Goal: Task Accomplishment & Management: Manage account settings

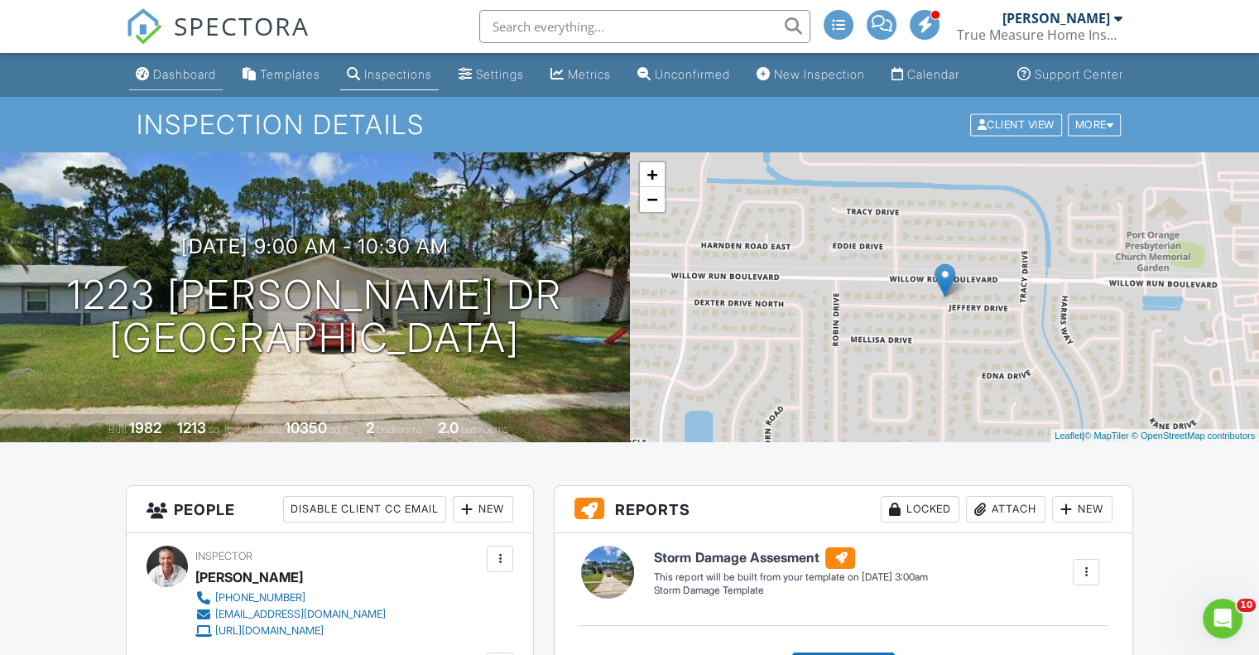
click at [149, 70] on div "Dashboard" at bounding box center [143, 73] width 14 height 13
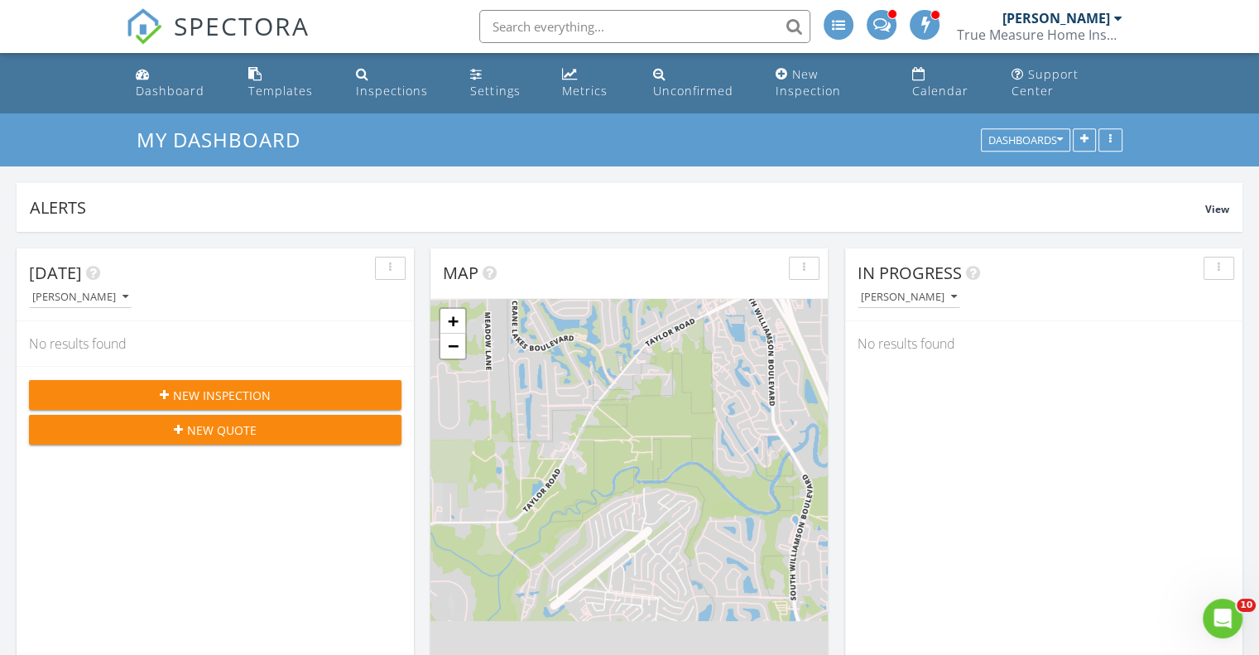
click at [883, 25] on span at bounding box center [881, 23] width 17 height 15
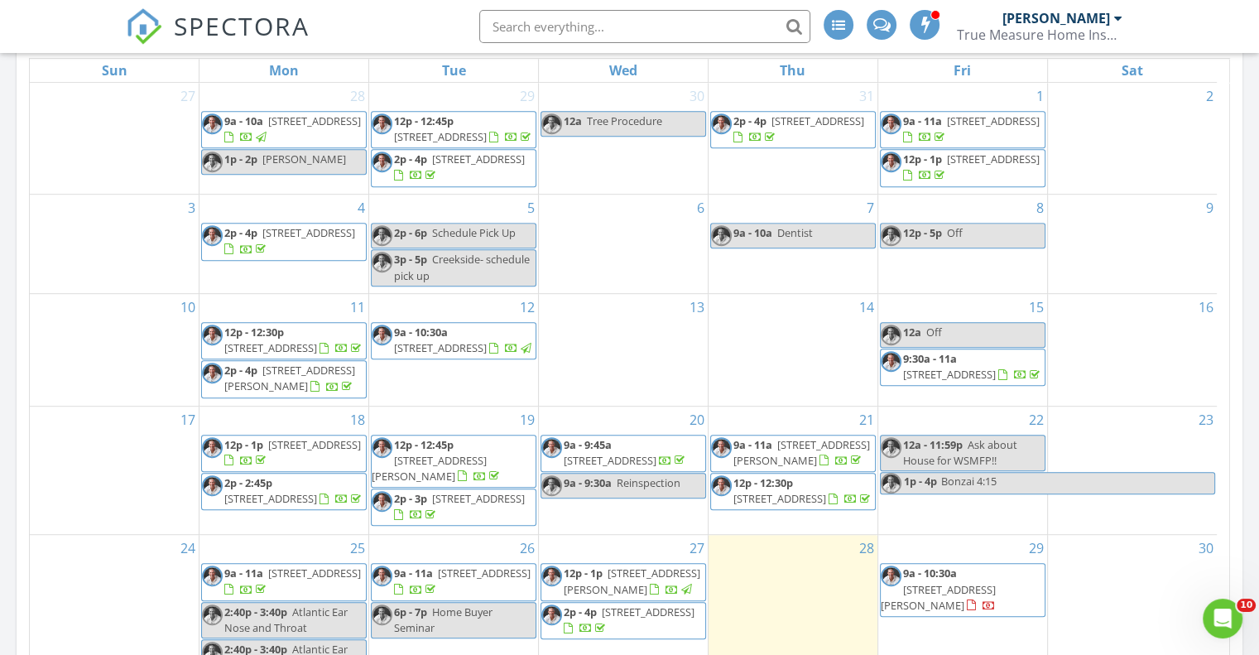
scroll to position [1076, 0]
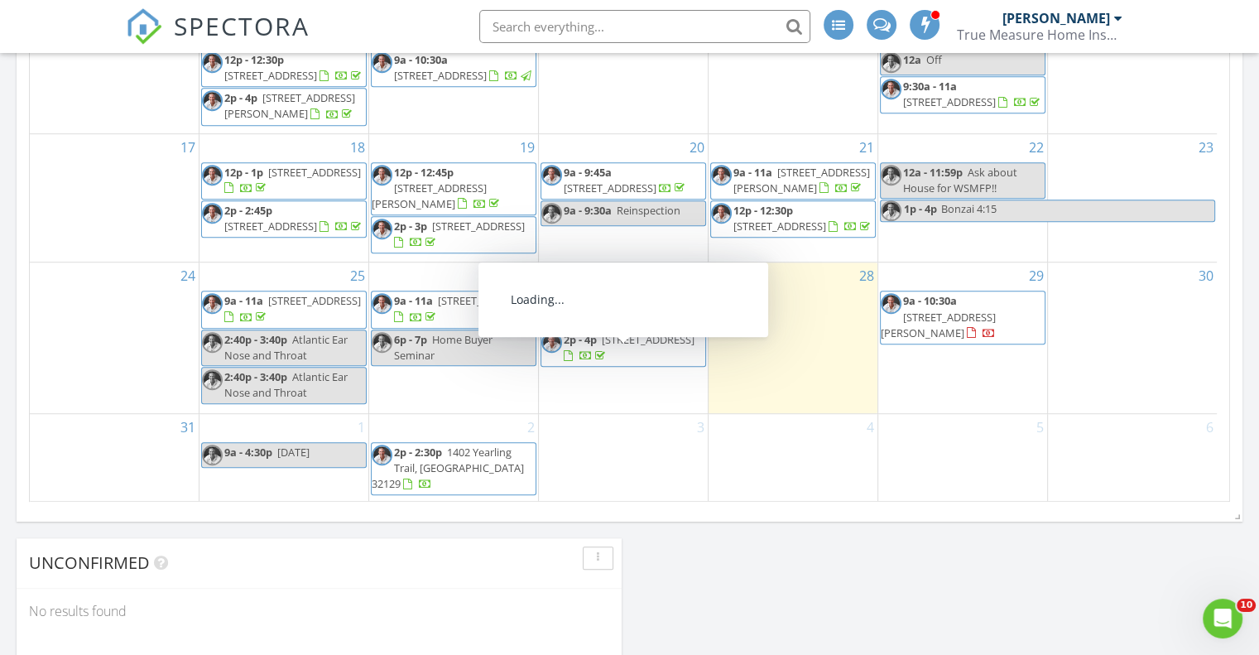
click at [639, 335] on span "[STREET_ADDRESS]" at bounding box center [648, 339] width 93 height 15
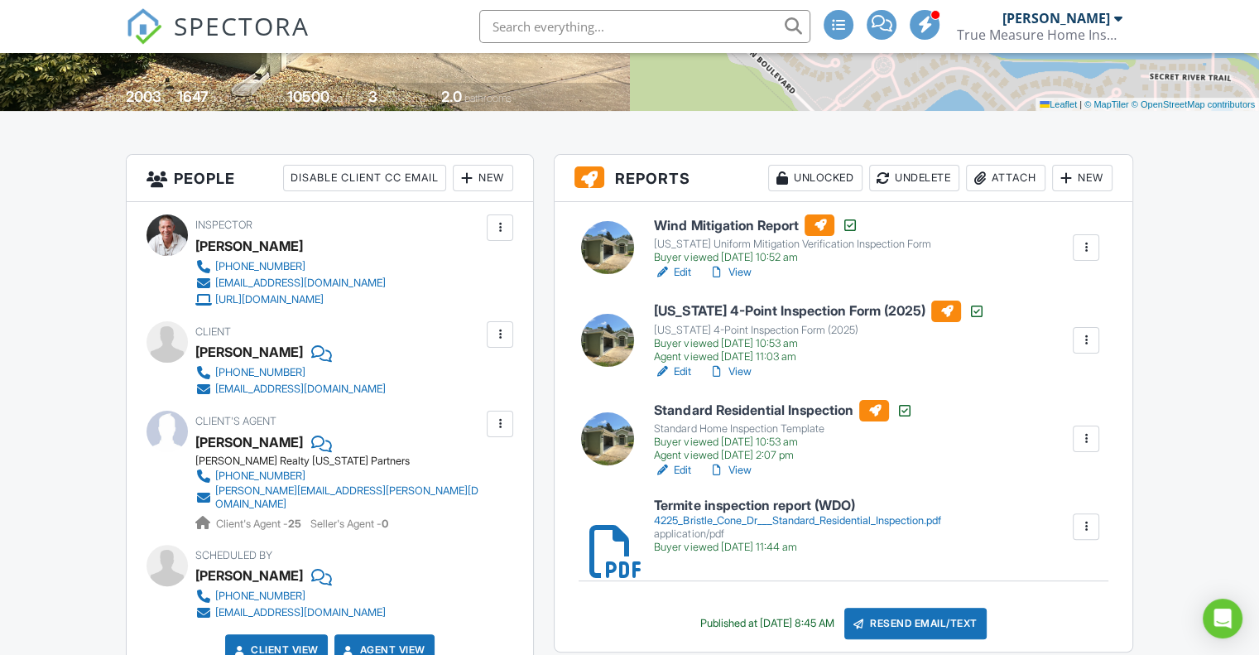
click at [1087, 535] on div at bounding box center [1086, 526] width 17 height 17
click at [1071, 580] on link "Delete" at bounding box center [1075, 570] width 61 height 18
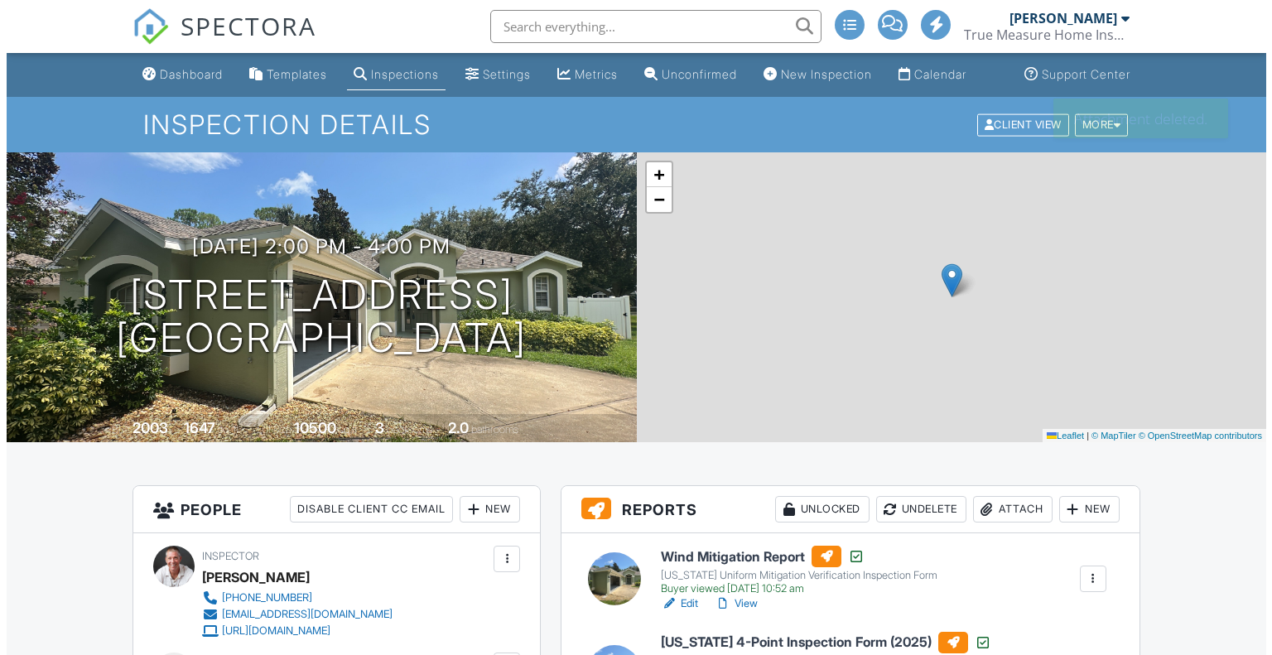
scroll to position [166, 0]
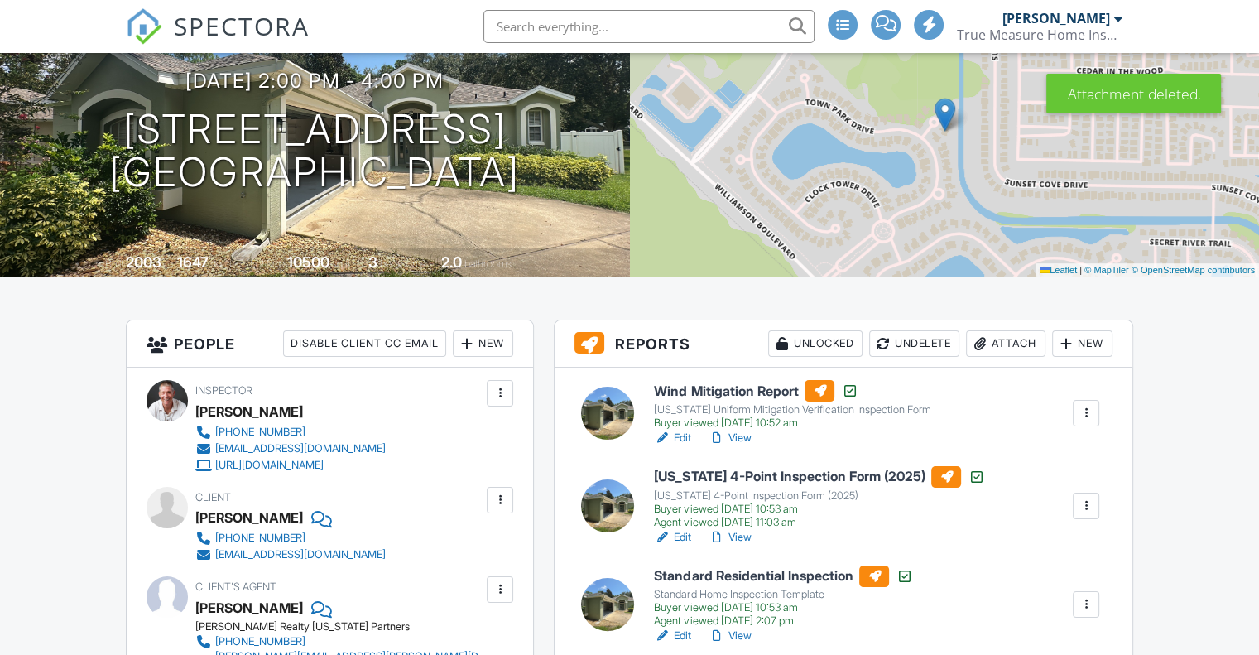
click at [1011, 357] on div "Attach" at bounding box center [1005, 343] width 79 height 26
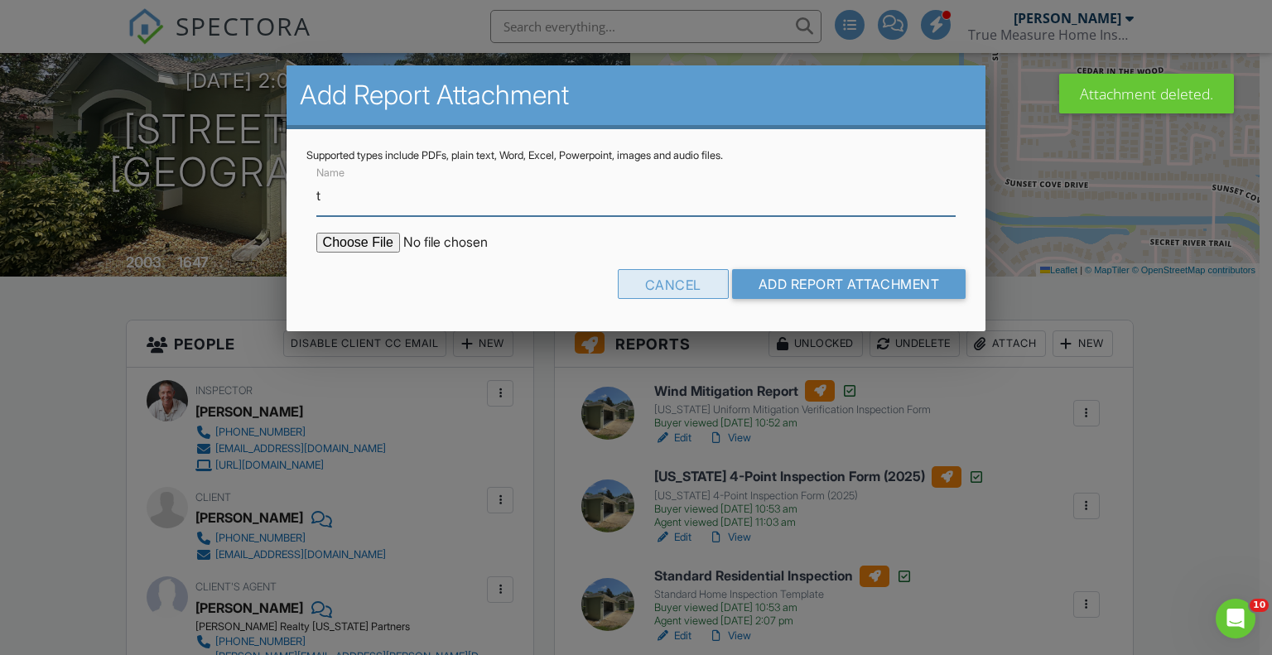
scroll to position [0, 0]
type input "Termite inspection report (WDO)"
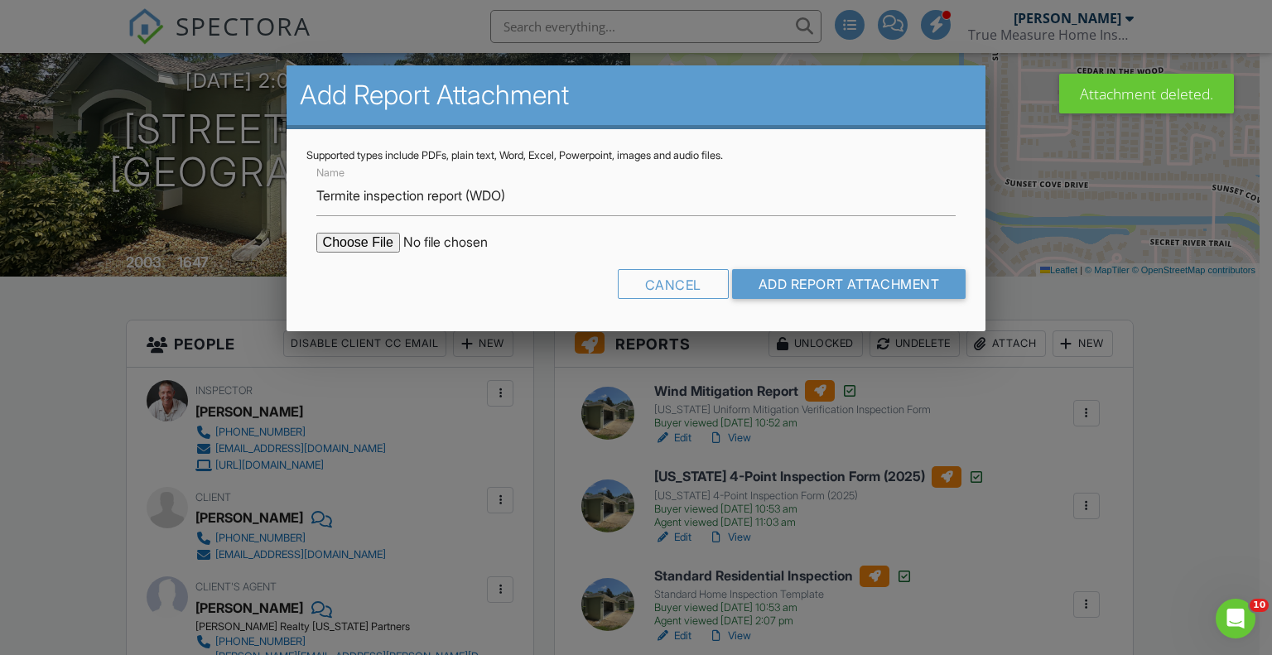
click at [359, 235] on input "file" at bounding box center [457, 243] width 282 height 20
type input "C:\fakepath\Termite (WDO) 4225 Bristle Cone Way, Port Orange FL 32129 8-27-25_S…"
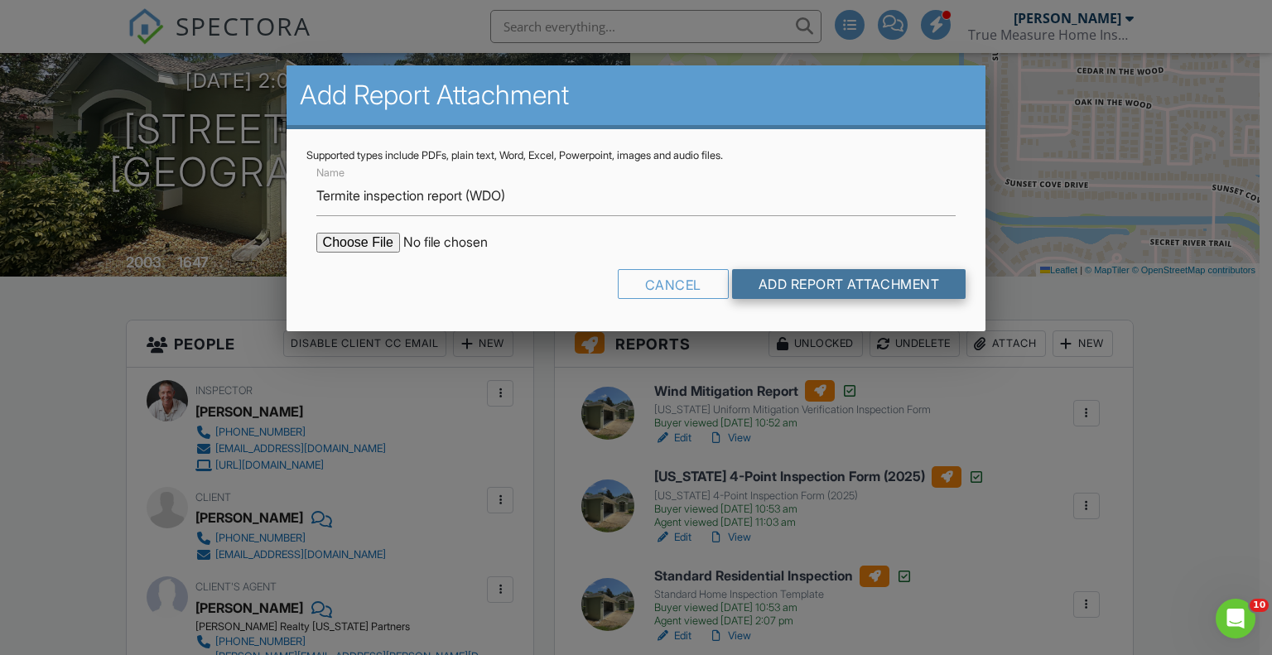
click at [818, 287] on input "Add Report Attachment" at bounding box center [849, 284] width 234 height 30
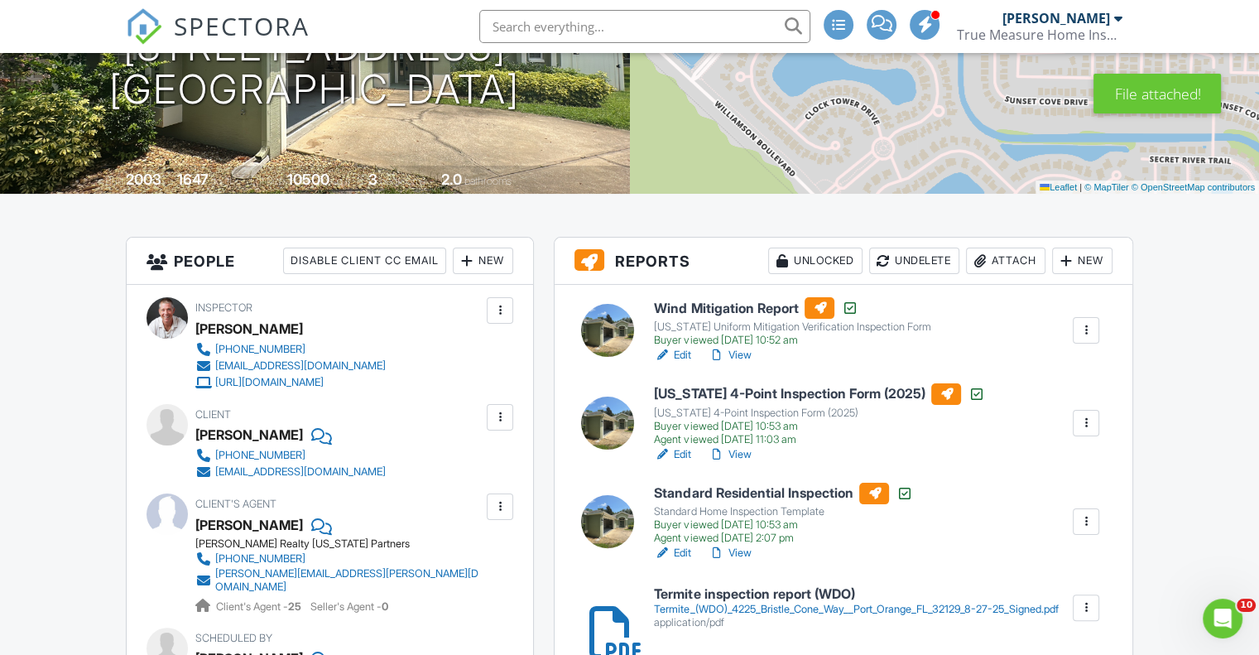
click at [696, 616] on div "Termite_(WDO)_4225_Bristle_Cone_Way__Port_Orange_FL_32129_8-27-25_Signed.pdf" at bounding box center [856, 609] width 404 height 13
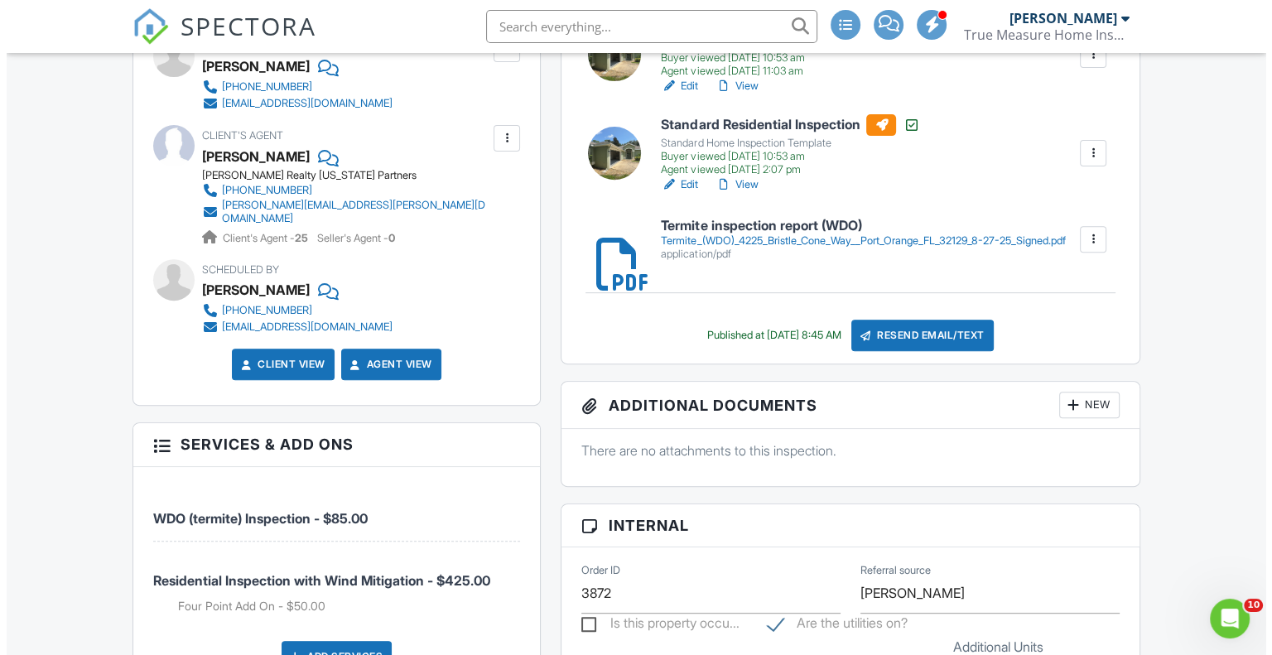
scroll to position [580, 0]
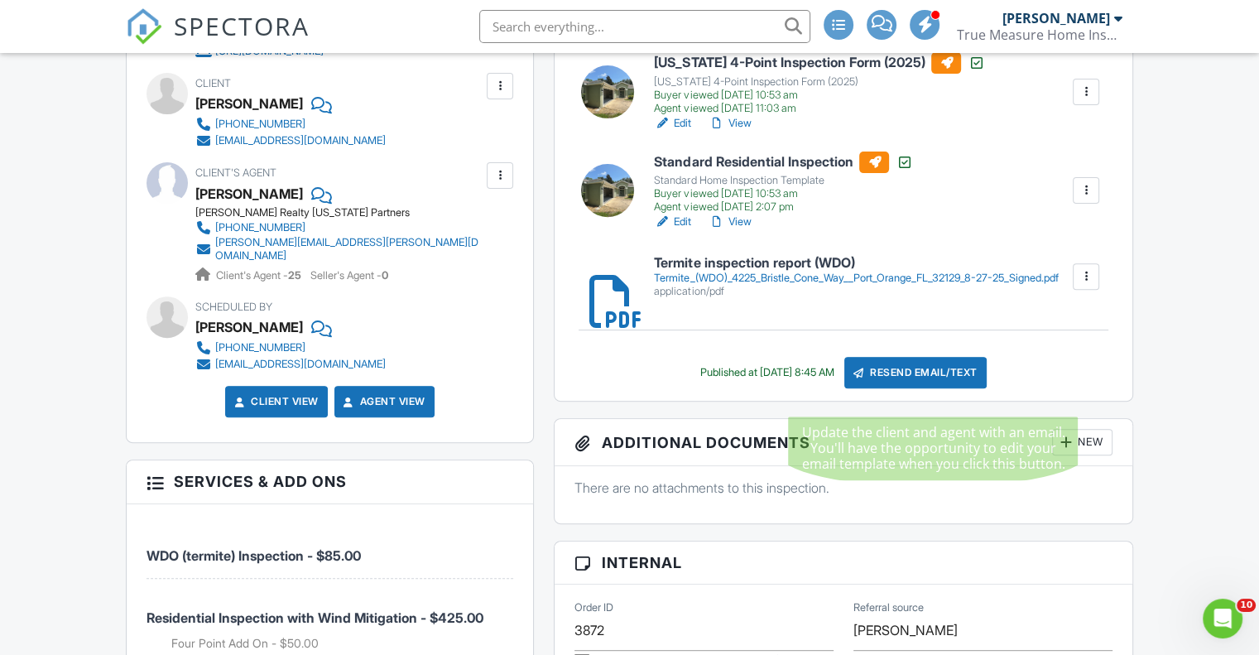
click at [935, 388] on div "Resend Email/Text" at bounding box center [916, 372] width 142 height 31
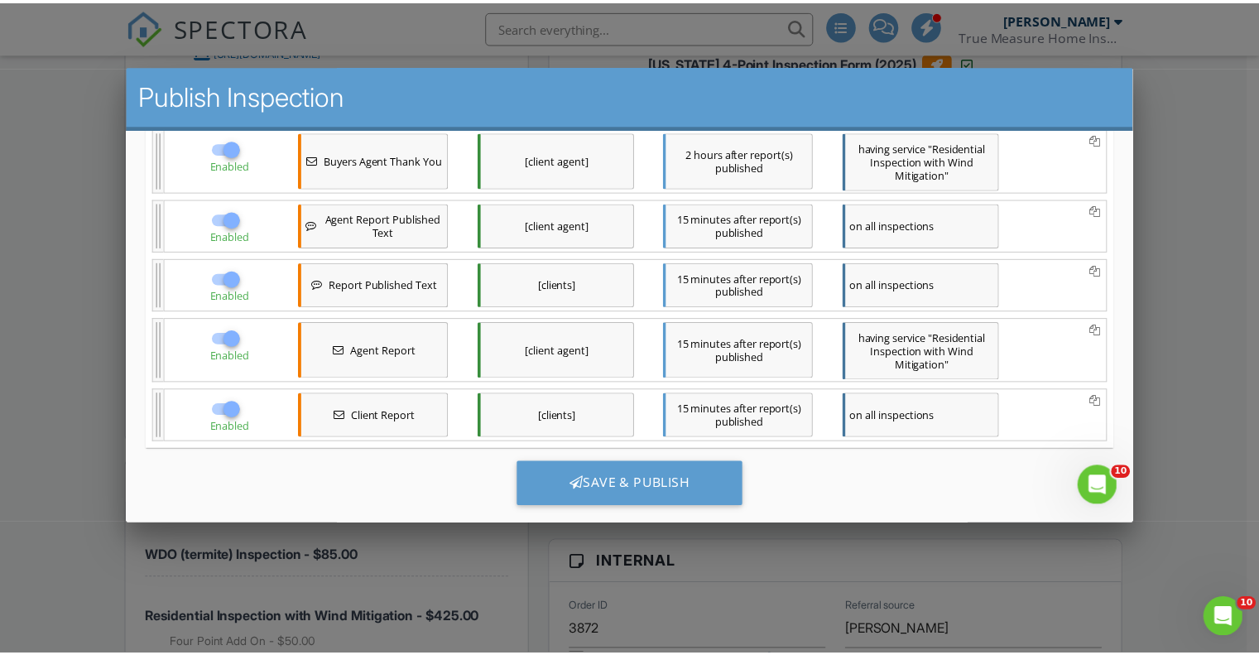
scroll to position [420, 0]
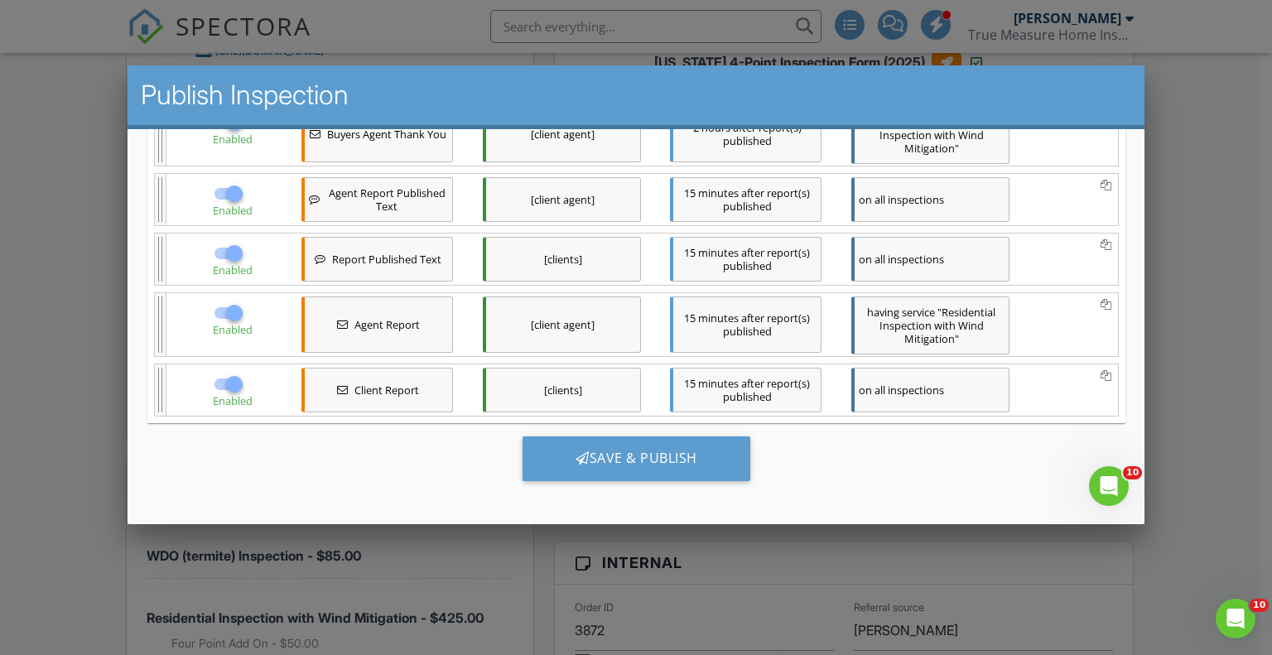
click at [1176, 129] on div at bounding box center [636, 326] width 1272 height 819
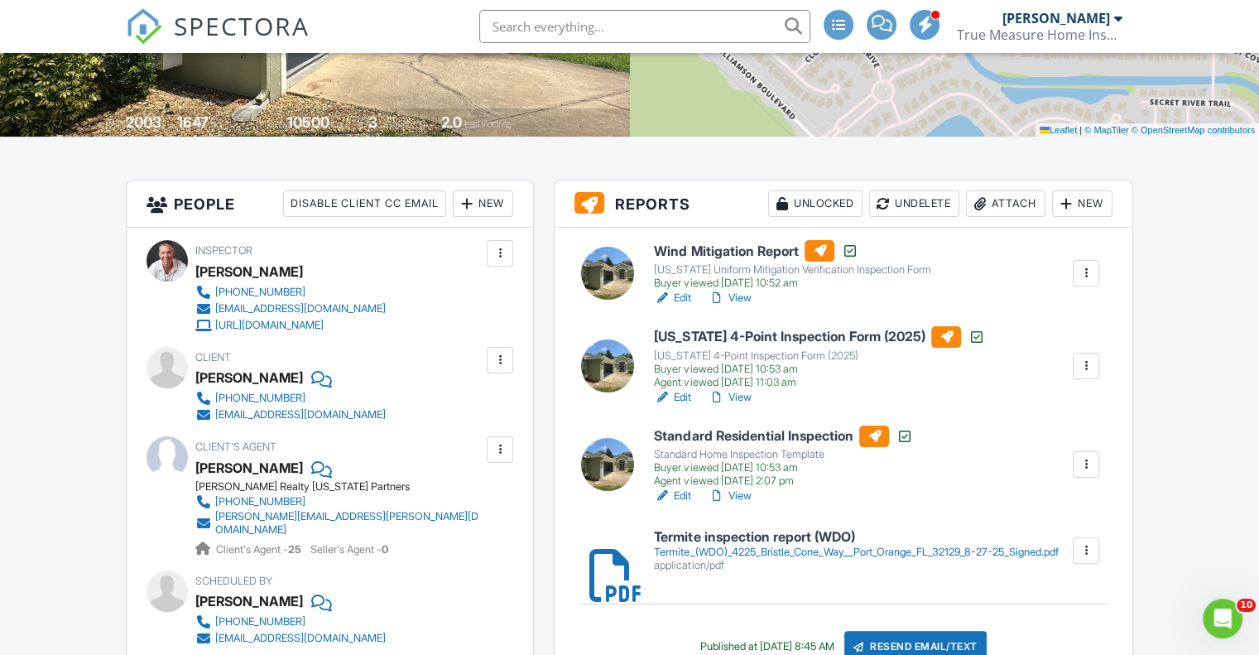
scroll to position [0, 0]
